Goal: Navigation & Orientation: Find specific page/section

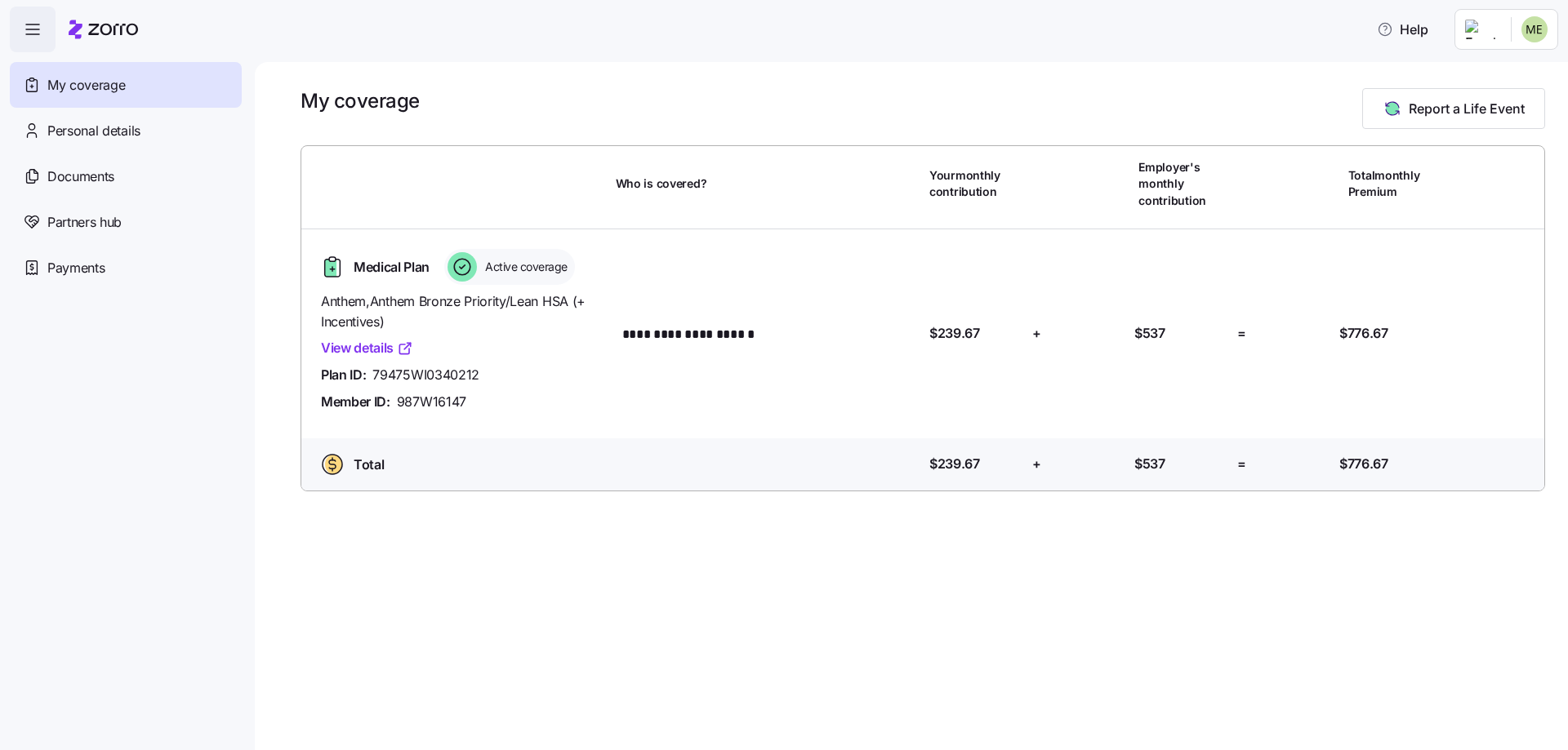
click at [372, 344] on link "View details" at bounding box center [367, 348] width 93 height 20
click at [160, 171] on div "Documents" at bounding box center [125, 176] width 232 height 46
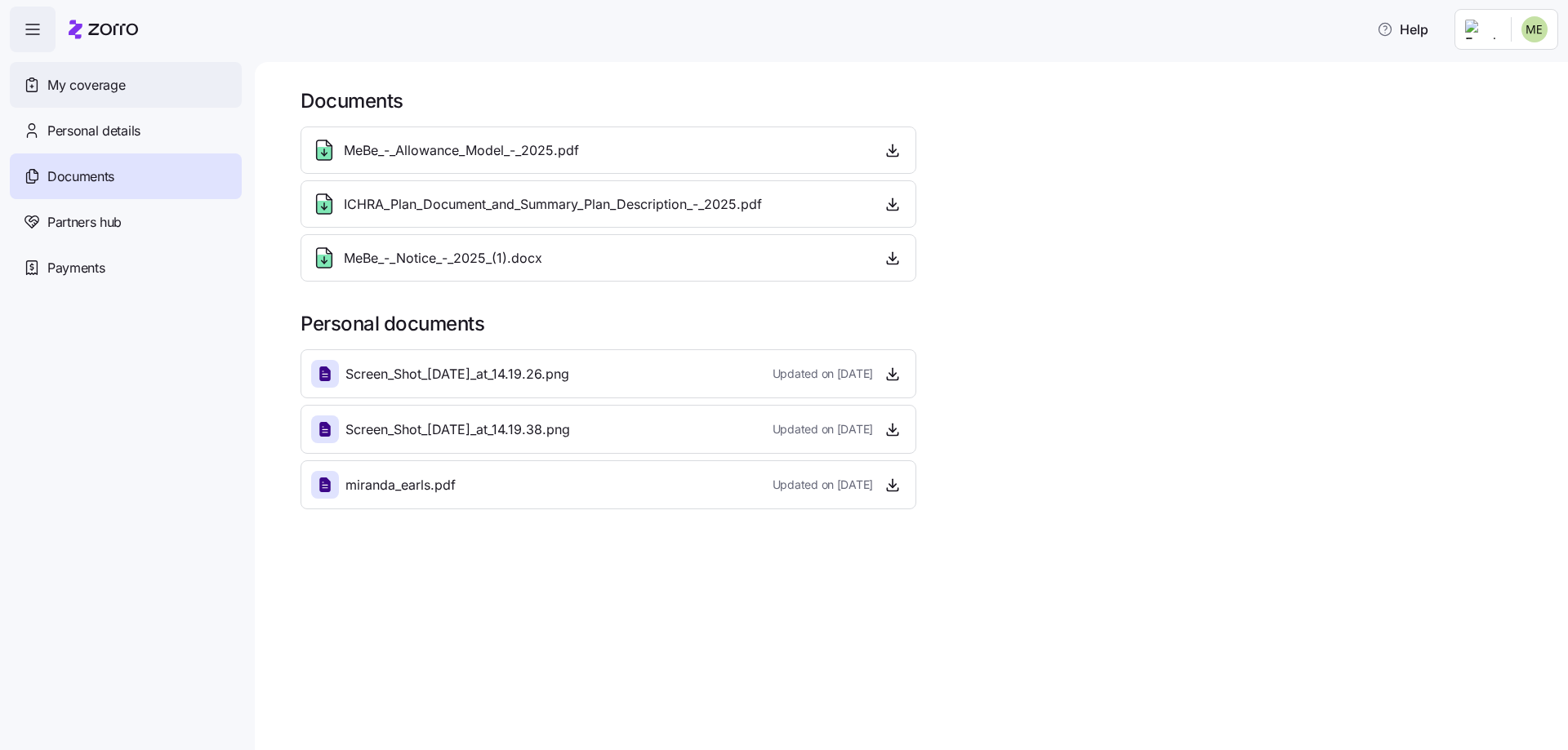
click at [122, 91] on span "My coverage" at bounding box center [87, 85] width 78 height 20
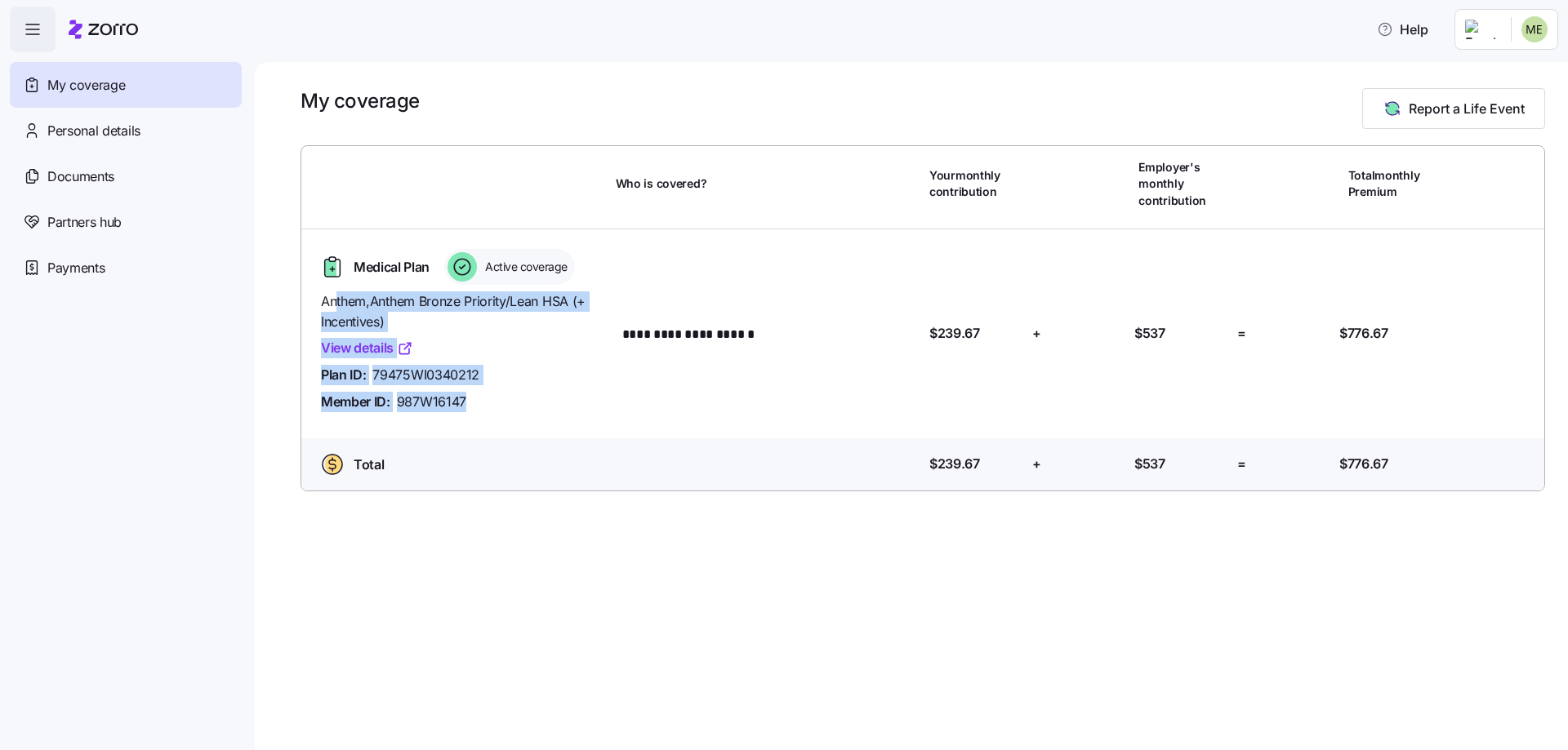
drag, startPoint x: 486, startPoint y: 400, endPoint x: 336, endPoint y: 296, distance: 182.5
click at [336, 296] on div "Anthem , Anthem Bronze Priority/Lean HSA (+ Incentives) View details Plan ID: 7…" at bounding box center [462, 351] width 282 height 121
click at [464, 325] on span "Anthem , Anthem Bronze Priority/Lean HSA (+ Incentives)" at bounding box center [462, 311] width 282 height 41
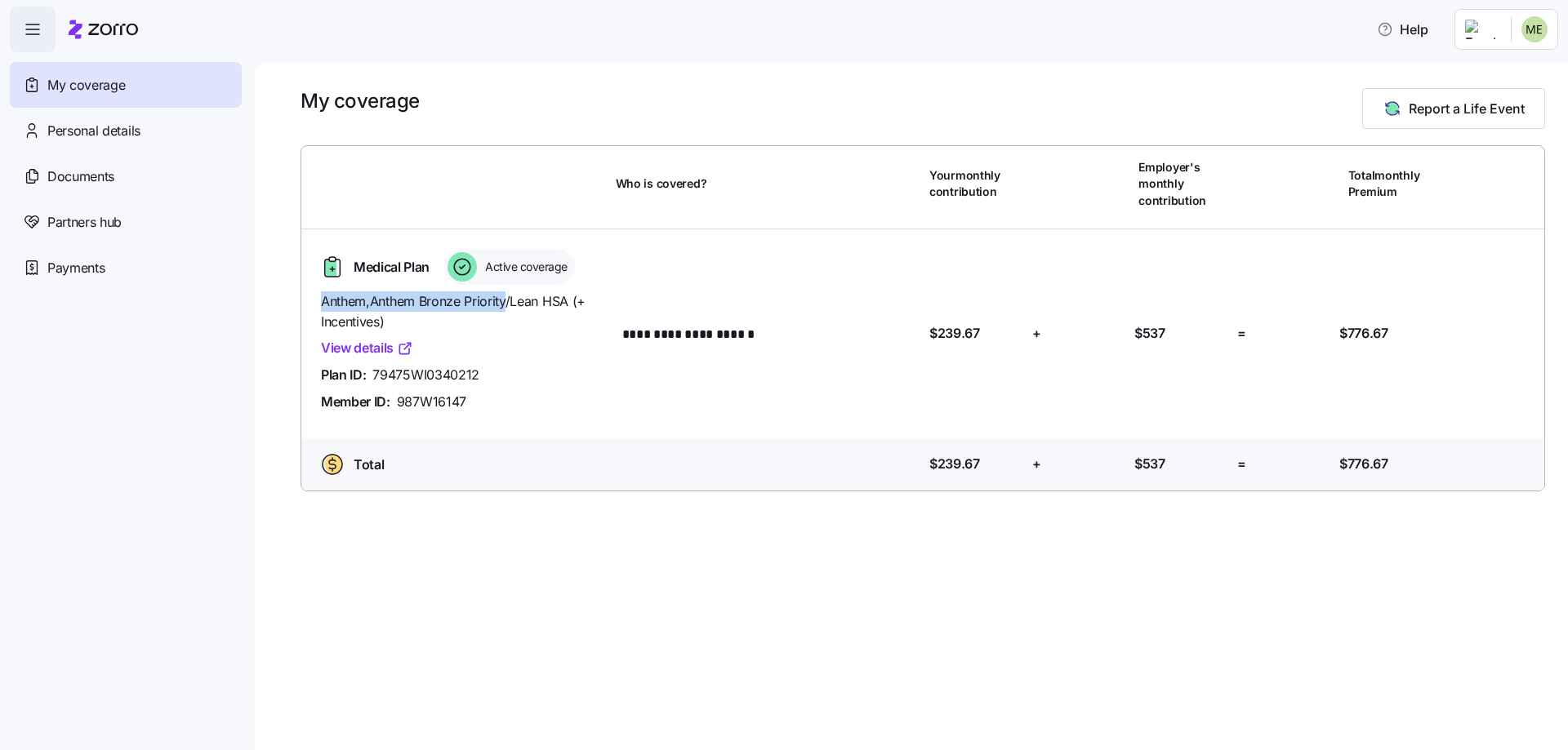
drag, startPoint x: 509, startPoint y: 302, endPoint x: 319, endPoint y: 304, distance: 190.0
click at [319, 304] on div "Anthem , Anthem Bronze Priority/Lean HSA (+ Incentives) View details Plan ID: 7…" at bounding box center [462, 352] width 295 height 134
copy span "Anthem , Anthem Bronze Priority"
click at [831, 120] on div "My coverage Report a Life Event" at bounding box center [923, 109] width 1245 height 41
